Goal: Transaction & Acquisition: Purchase product/service

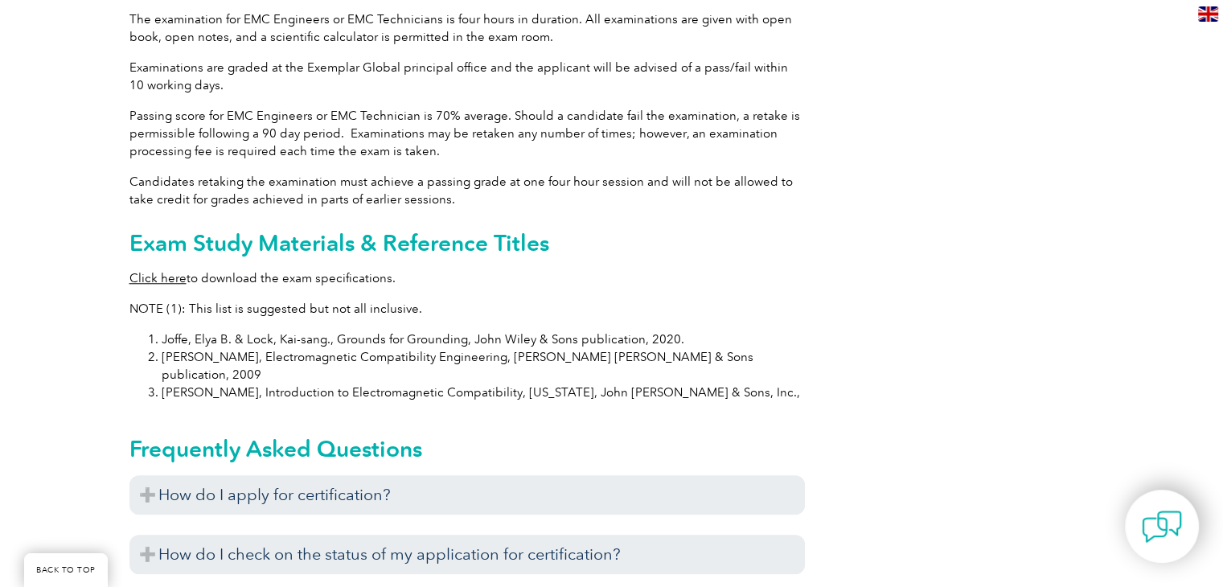
scroll to position [1466, 0]
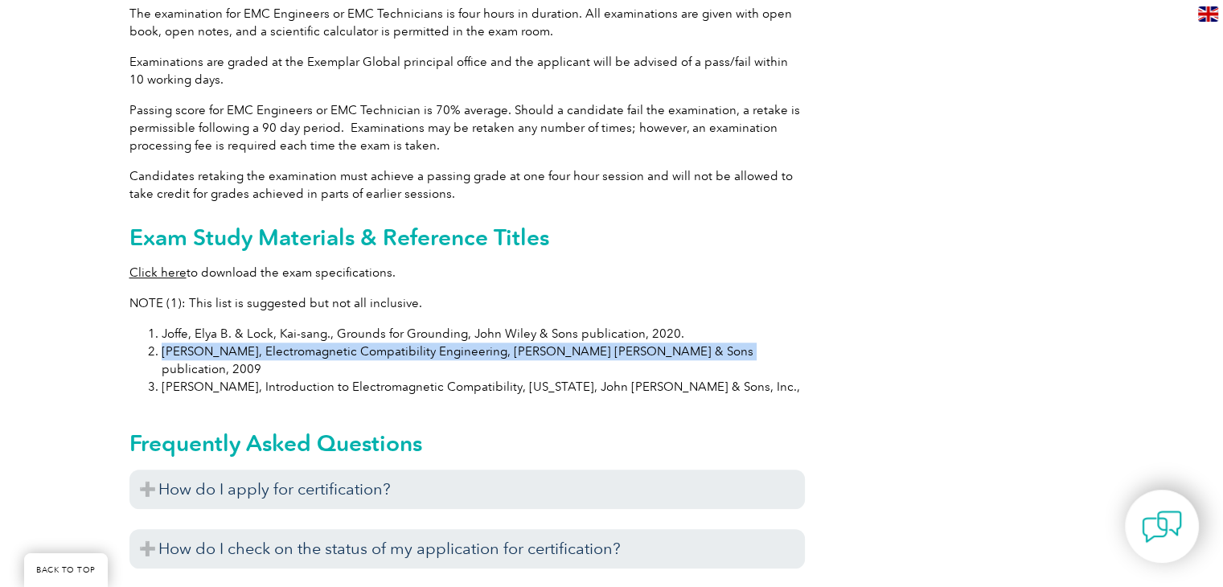
drag, startPoint x: 158, startPoint y: 334, endPoint x: 691, endPoint y: 327, distance: 533.1
click at [691, 343] on li "[PERSON_NAME], Electromagnetic Compatibility Engineering, [PERSON_NAME] [PERSON…" at bounding box center [483, 360] width 643 height 35
copy li "[PERSON_NAME], Electromagnetic Compatibility Engineering, [PERSON_NAME] [PERSON…"
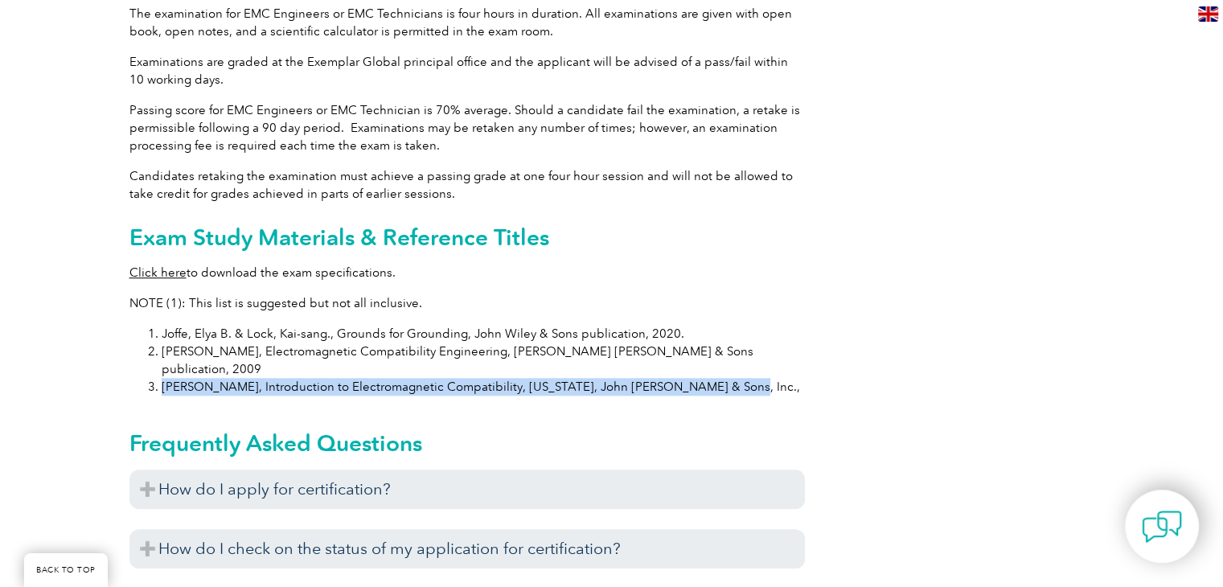
drag, startPoint x: 162, startPoint y: 350, endPoint x: 705, endPoint y: 351, distance: 542.7
click at [705, 378] on li "[PERSON_NAME], Introduction to Electromagnetic Compatibility, [US_STATE], John …" at bounding box center [483, 387] width 643 height 18
copy li "[PERSON_NAME], Introduction to Electromagnetic Compatibility, [US_STATE], John …"
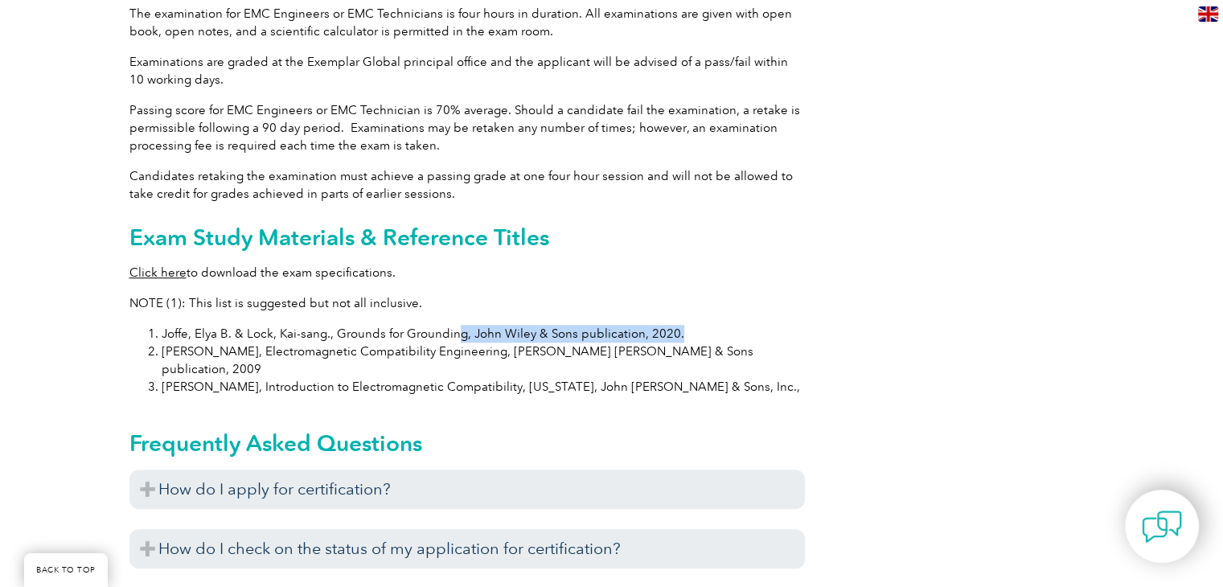
drag, startPoint x: 454, startPoint y: 319, endPoint x: 686, endPoint y: 306, distance: 231.9
click at [737, 325] on li "Joffe, Elya B. & Lock, Kai-sang., Grounds for Grounding, John Wiley & Sons publ…" at bounding box center [483, 334] width 643 height 18
drag, startPoint x: 685, startPoint y: 308, endPoint x: 162, endPoint y: 315, distance: 522.7
click at [162, 325] on li "Joffe, Elya B. & Lock, Kai-sang., Grounds for Grounding, John Wiley & Sons publ…" at bounding box center [483, 334] width 643 height 18
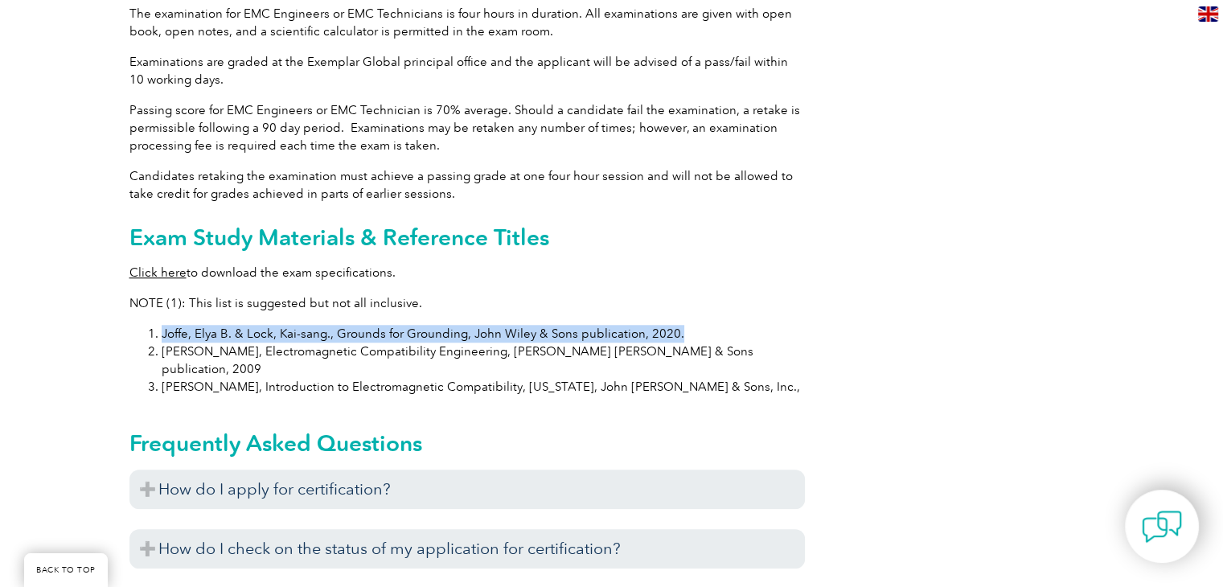
copy li "Joffe, Elya B. & Lock, Kai-sang., Grounds for Grounding, John Wiley & Sons publ…"
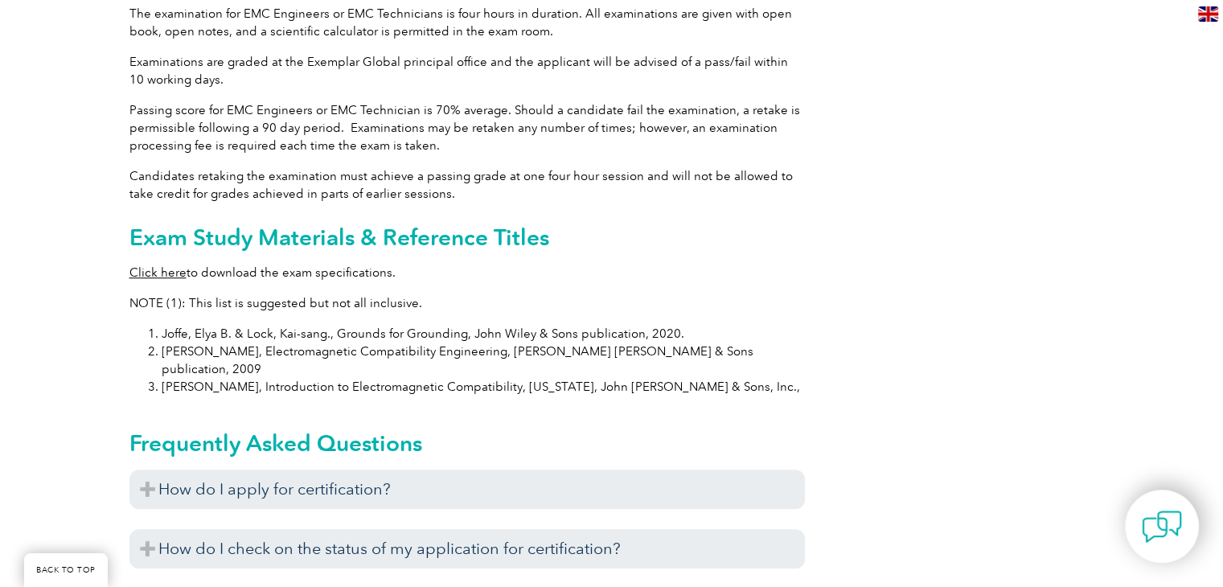
click at [479, 264] on p "Click here to download the exam specifications." at bounding box center [466, 273] width 675 height 18
click at [174, 265] on link "Click here" at bounding box center [157, 272] width 57 height 14
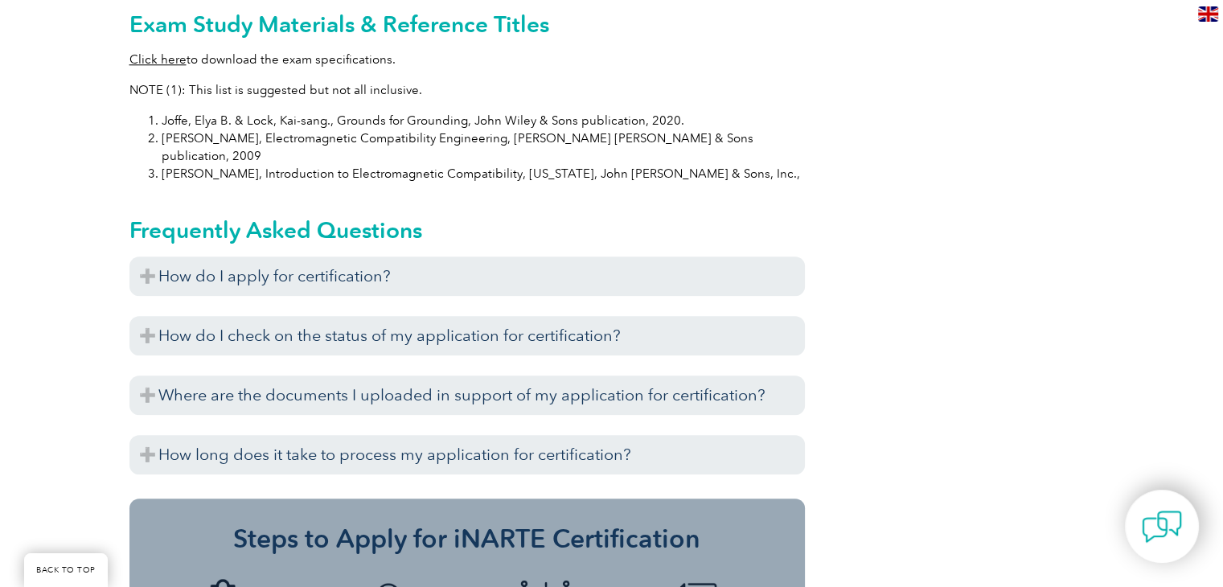
scroll to position [1679, 0]
click at [395, 256] on h3 "How do I apply for certification?" at bounding box center [466, 275] width 675 height 39
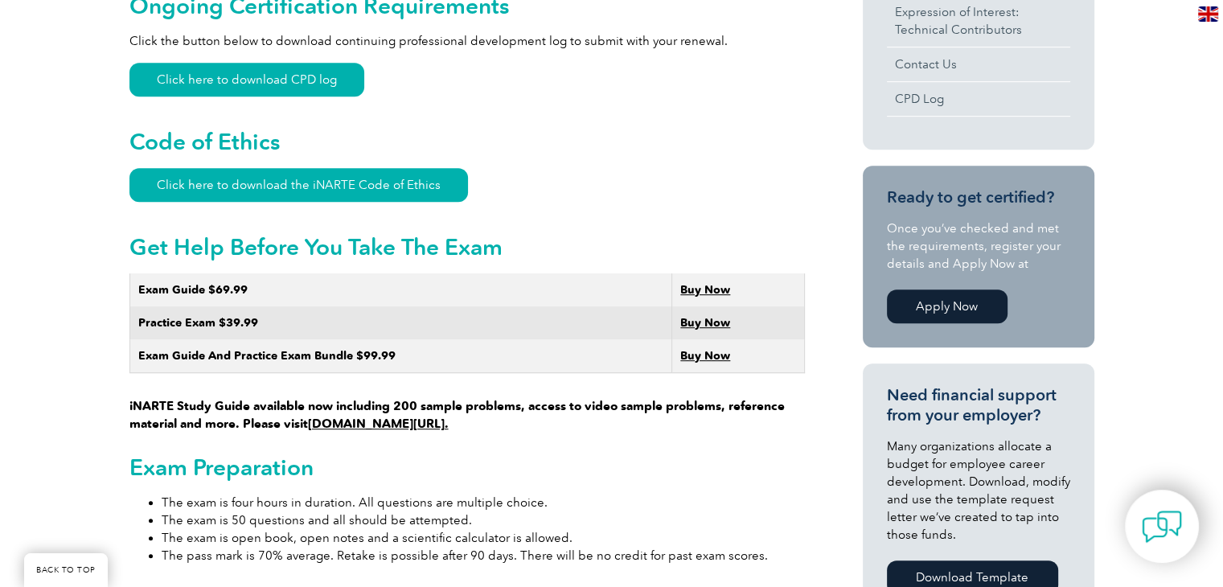
scroll to position [798, 0]
click at [133, 339] on td "Exam Guide And Practice Exam Bundle $99.99" at bounding box center [400, 356] width 543 height 34
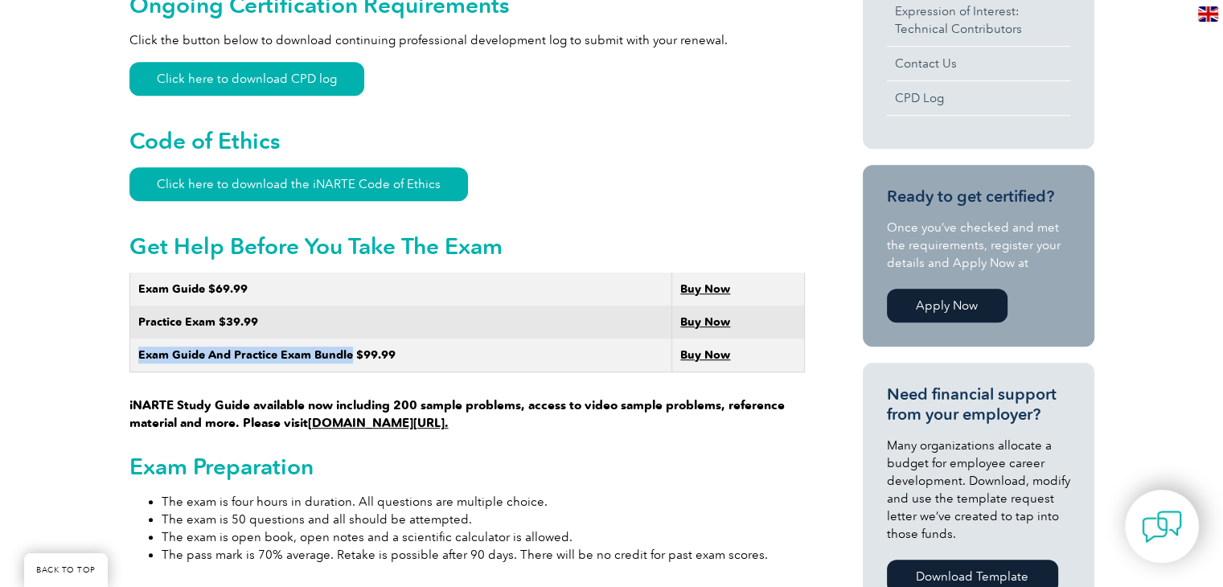
drag, startPoint x: 133, startPoint y: 337, endPoint x: 326, endPoint y: 338, distance: 192.2
click at [326, 339] on td "Exam Guide And Practice Exam Bundle $99.99" at bounding box center [400, 356] width 543 height 34
click at [688, 348] on strong "Buy Now" at bounding box center [705, 355] width 50 height 14
